Goal: Task Accomplishment & Management: Use online tool/utility

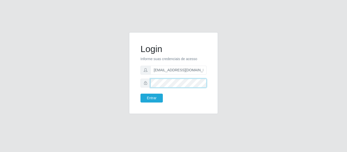
click at [140, 94] on button "Entrar" at bounding box center [151, 98] width 22 height 9
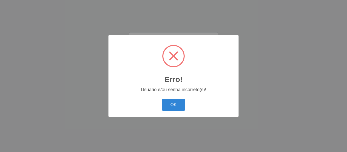
drag, startPoint x: 171, startPoint y: 106, endPoint x: 171, endPoint y: 102, distance: 3.6
click at [171, 105] on button "OK" at bounding box center [174, 105] width 24 height 12
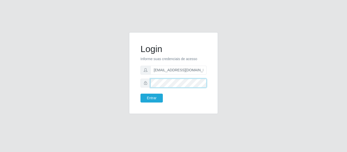
click at [140, 94] on button "Entrar" at bounding box center [151, 98] width 22 height 9
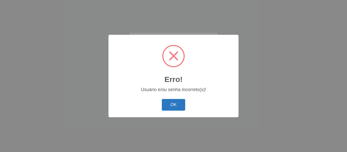
click at [176, 108] on button "OK" at bounding box center [174, 105] width 24 height 12
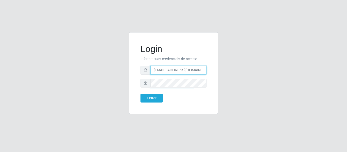
click at [178, 71] on input "[EMAIL_ADDRESS][DOMAIN_NAME]" at bounding box center [178, 70] width 56 height 9
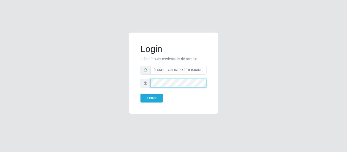
click at [140, 94] on button "Entrar" at bounding box center [151, 98] width 22 height 9
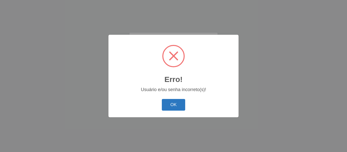
click at [168, 108] on button "OK" at bounding box center [174, 105] width 24 height 12
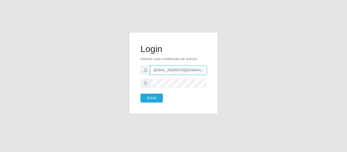
click at [189, 70] on input "[EMAIL_ADDRESS][DOMAIN_NAME]" at bounding box center [178, 70] width 56 height 9
click at [173, 70] on input "[EMAIL_ADDRESS][DOMAIN_NAME]" at bounding box center [178, 70] width 56 height 9
type input "[EMAIL_ADDRESS][DOMAIN_NAME]"
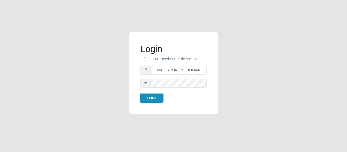
click at [158, 97] on button "Entrar" at bounding box center [151, 98] width 22 height 9
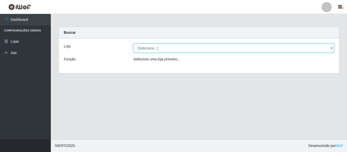
click at [328, 47] on select "[Selecione...] SuperFácil Atacado - São Gonçalo do Amarante" at bounding box center [233, 48] width 201 height 9
select select "408"
click at [133, 44] on select "[Selecione...] SuperFácil Atacado - São Gonçalo do Amarante" at bounding box center [233, 48] width 201 height 9
